Goal: Information Seeking & Learning: Understand process/instructions

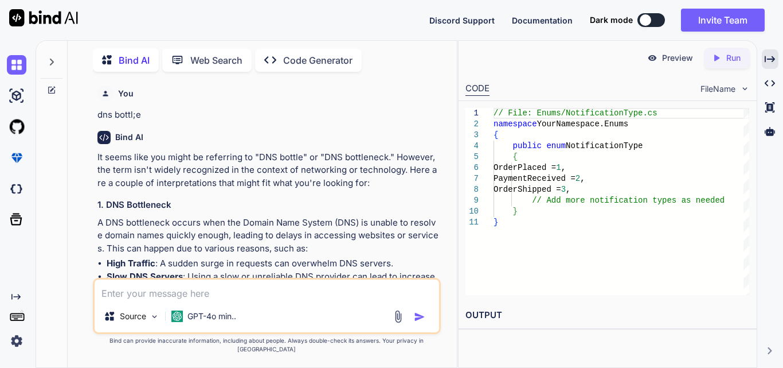
scroll to position [6770, 0]
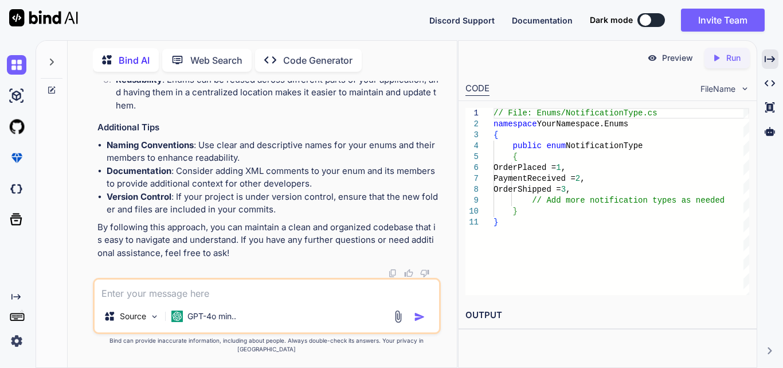
drag, startPoint x: 0, startPoint y: 0, endPoint x: 155, endPoint y: 301, distance: 338.1
click at [163, 293] on textarea at bounding box center [267, 289] width 345 height 21
type textarea "setup the payment by card uing stripe in .net project"
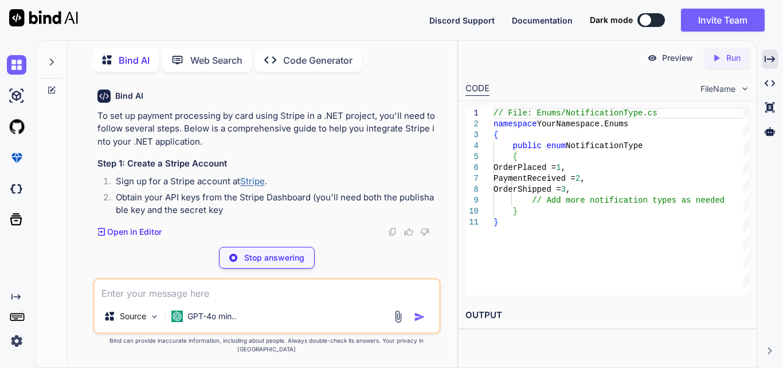
scroll to position [7008, 0]
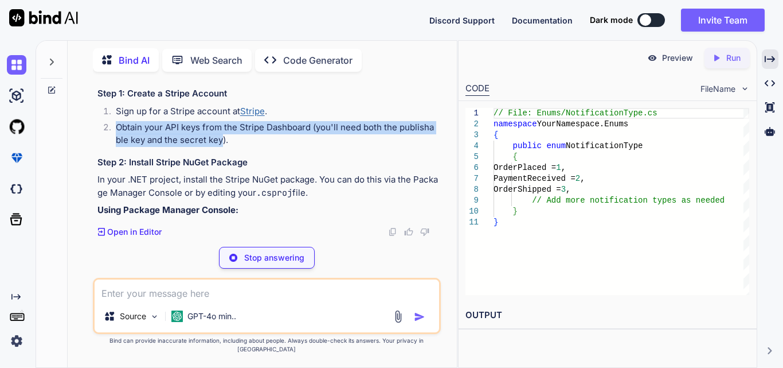
drag, startPoint x: 154, startPoint y: 217, endPoint x: 217, endPoint y: 213, distance: 63.2
click at [217, 147] on li "Obtain your API keys from the Stripe Dashboard (you'll need both the publishabl…" at bounding box center [273, 134] width 332 height 26
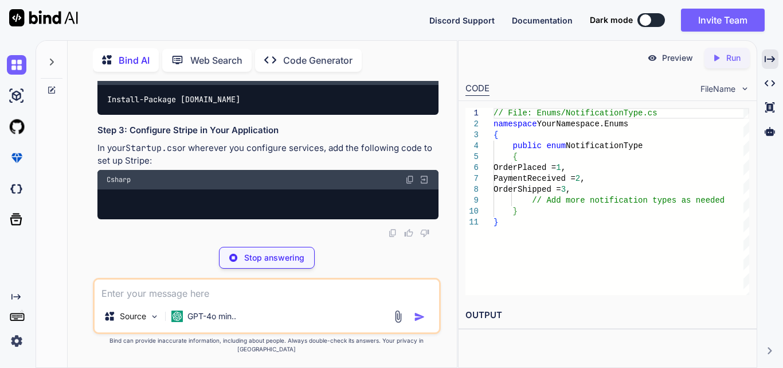
scroll to position [7122, 0]
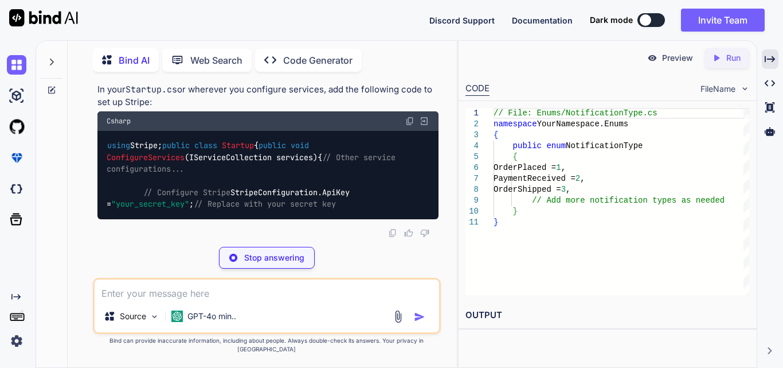
drag, startPoint x: 212, startPoint y: 127, endPoint x: 251, endPoint y: 157, distance: 49.1
click at [251, 157] on div "To set up payment processing by card using Stripe in a .NET project, you'll nee…" at bounding box center [267, 23] width 341 height 392
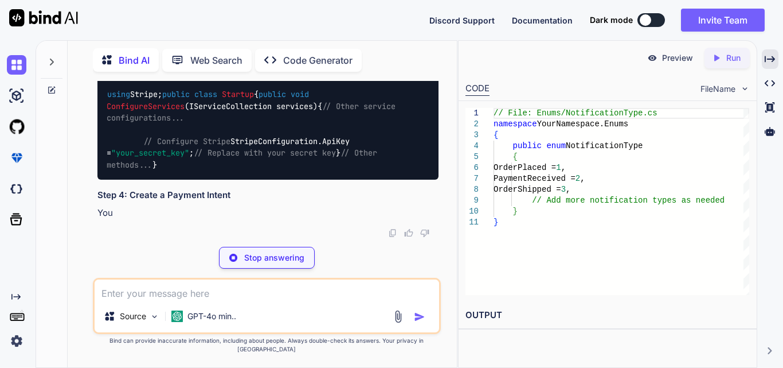
scroll to position [7237, 0]
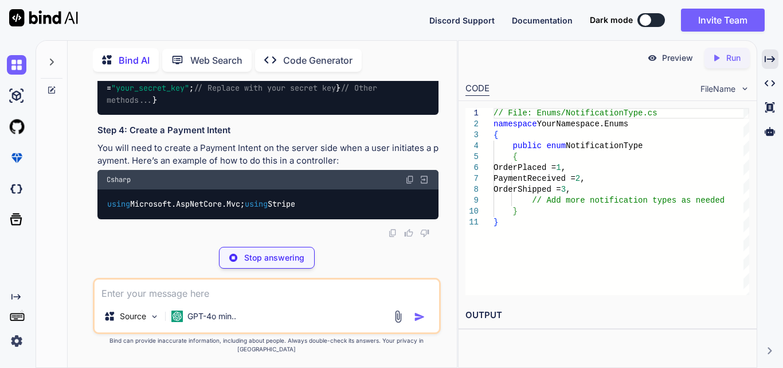
drag, startPoint x: 135, startPoint y: 104, endPoint x: 272, endPoint y: 112, distance: 136.7
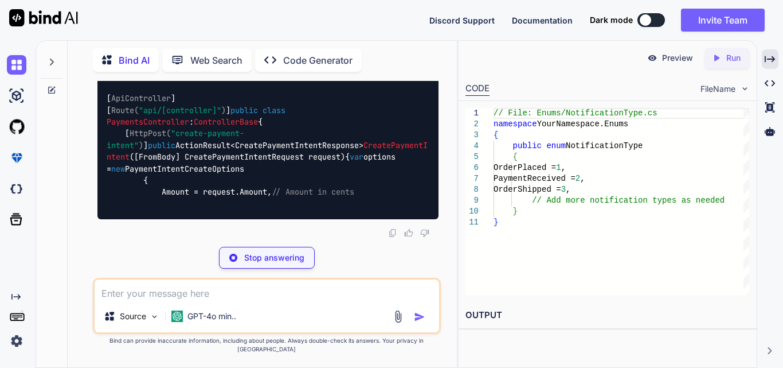
scroll to position [7409, 0]
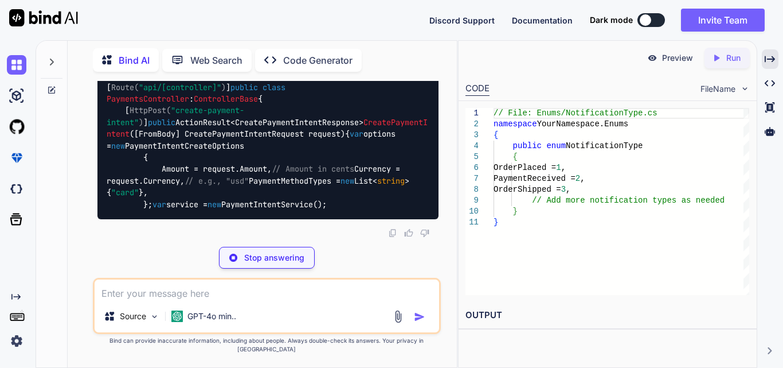
drag, startPoint x: 196, startPoint y: 142, endPoint x: 370, endPoint y: 138, distance: 173.8
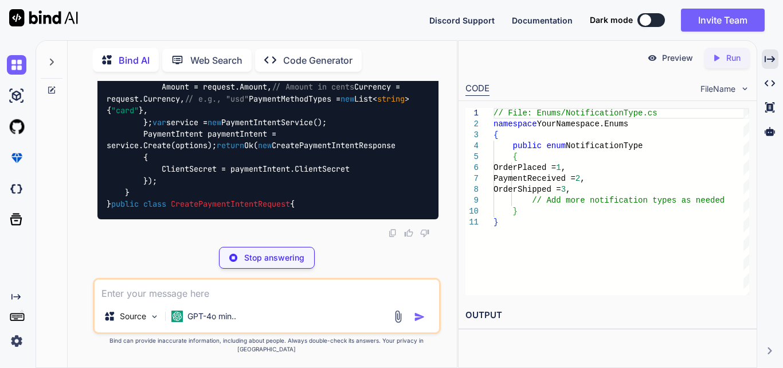
scroll to position [7696, 0]
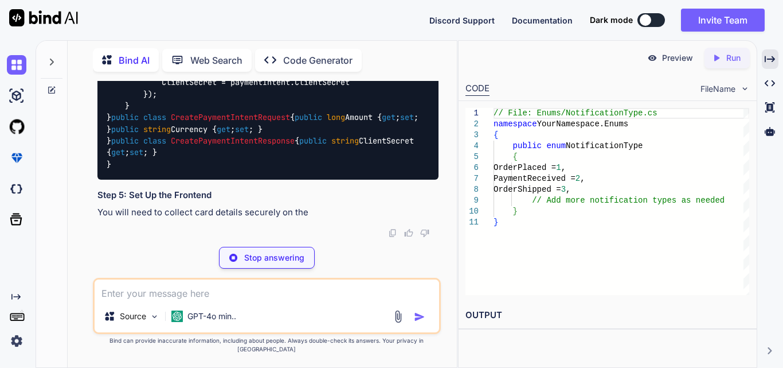
drag, startPoint x: 155, startPoint y: 110, endPoint x: 267, endPoint y: 112, distance: 111.9
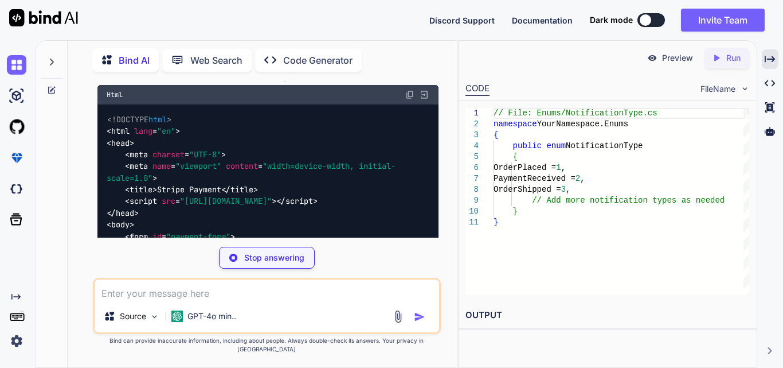
scroll to position [7524, 0]
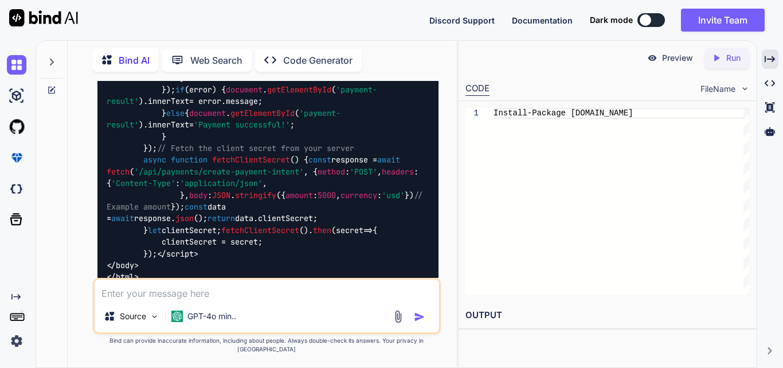
scroll to position [7696, 0]
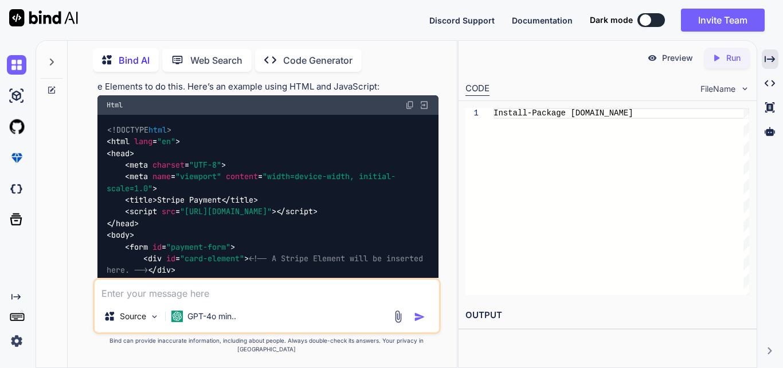
scroll to position [7524, 0]
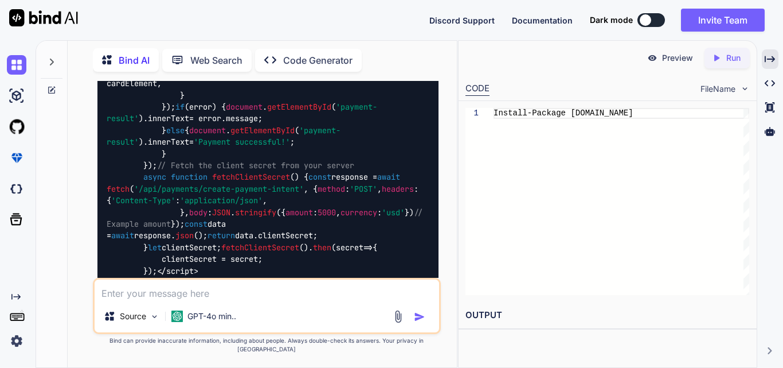
scroll to position [7925, 0]
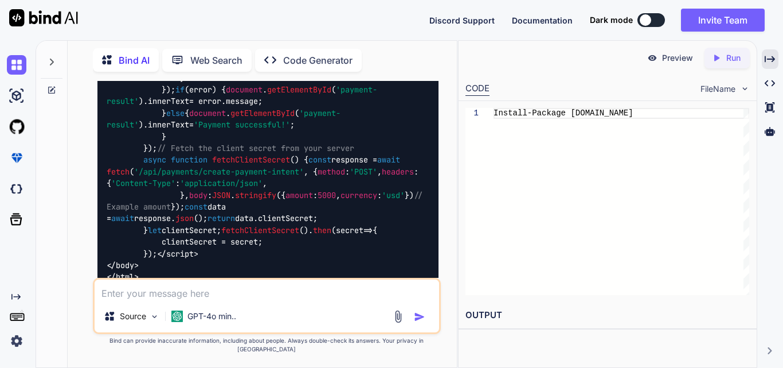
copy code "[ HttpPost( "create-payment-intent" ) ] public ActionResult<CreatePaymentIntent…"
drag, startPoint x: 122, startPoint y: 212, endPoint x: 164, endPoint y: 220, distance: 43.2
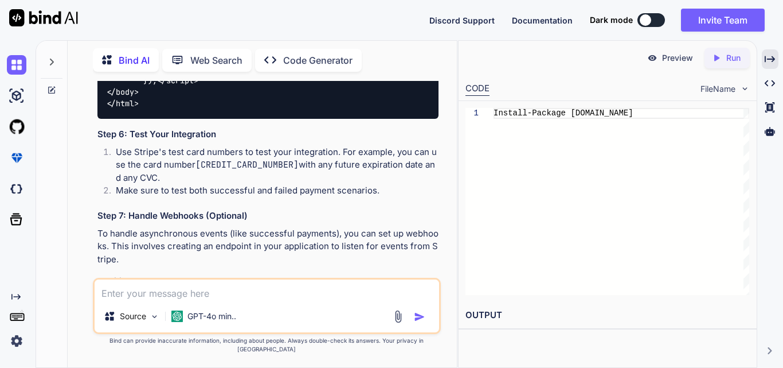
scroll to position [8097, 0]
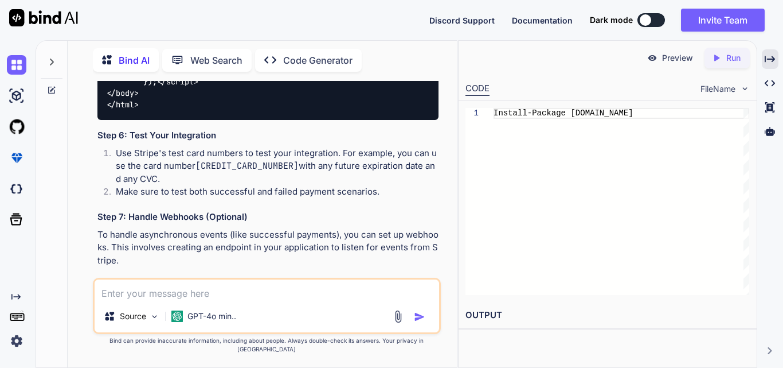
drag, startPoint x: 131, startPoint y: 93, endPoint x: 397, endPoint y: 105, distance: 266.4
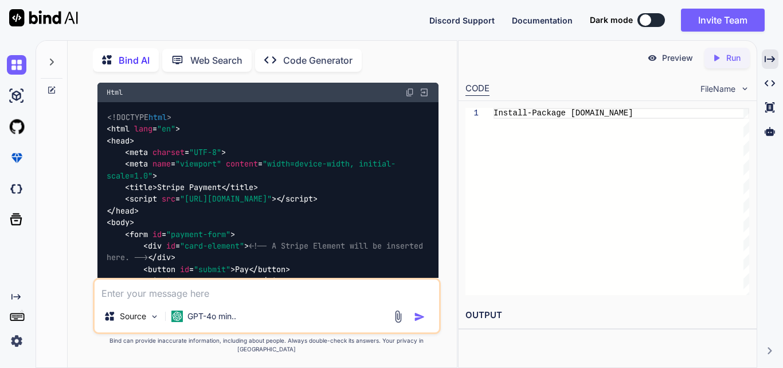
scroll to position [7578, 0]
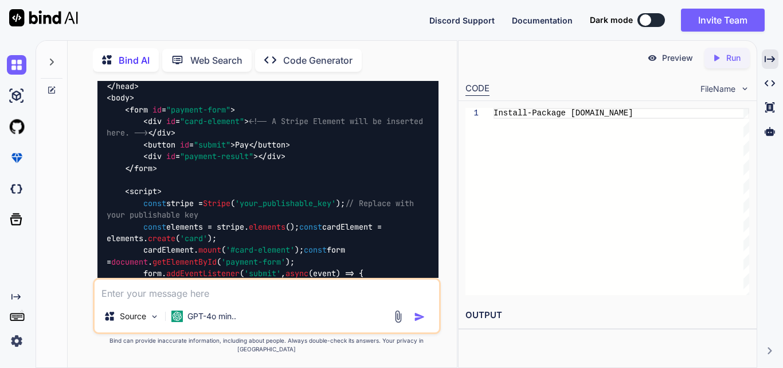
scroll to position [7693, 0]
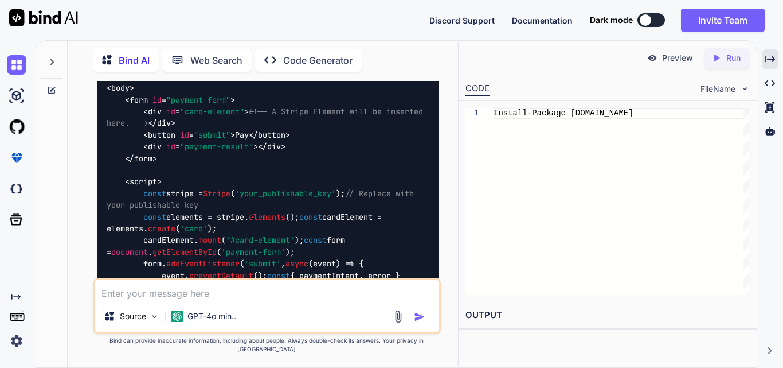
drag, startPoint x: 158, startPoint y: 108, endPoint x: 299, endPoint y: 113, distance: 141.7
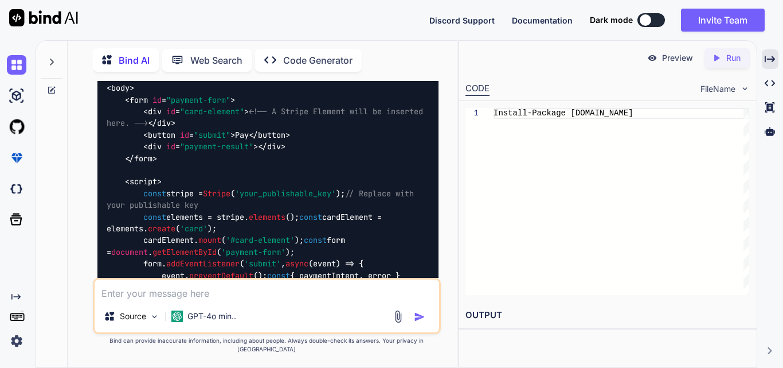
copy span "CreatePaymentIntent"
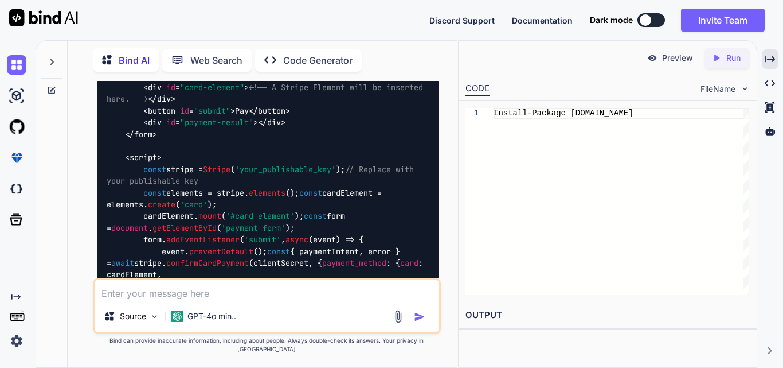
scroll to position [7922, 0]
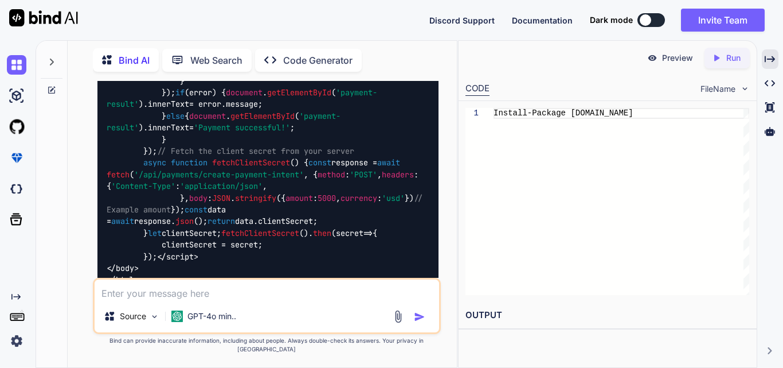
copy code "[ HttpPost( "create-payment-intent" ) ] public ActionResult<CreatePaymentIntent…"
drag, startPoint x: 120, startPoint y: 102, endPoint x: 125, endPoint y: 225, distance: 123.4
click at [239, 310] on div "Source GPT-4o min.." at bounding box center [267, 306] width 348 height 56
click at [181, 300] on textarea at bounding box center [267, 289] width 345 height 21
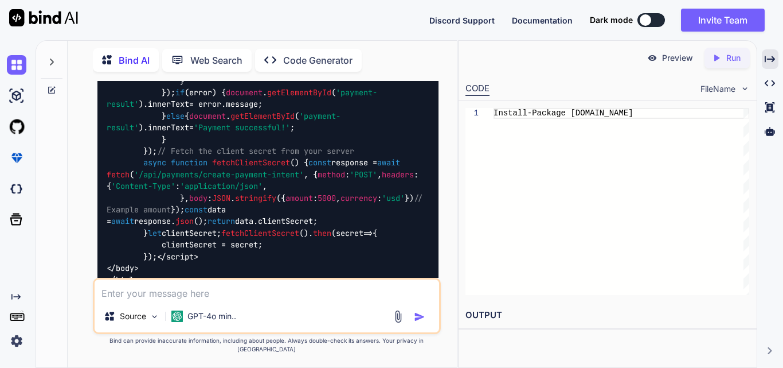
paste textarea "<!DOCTYPE html> <html lang="en"> <head> <meta charset="UTF-8"> <meta name="view…"
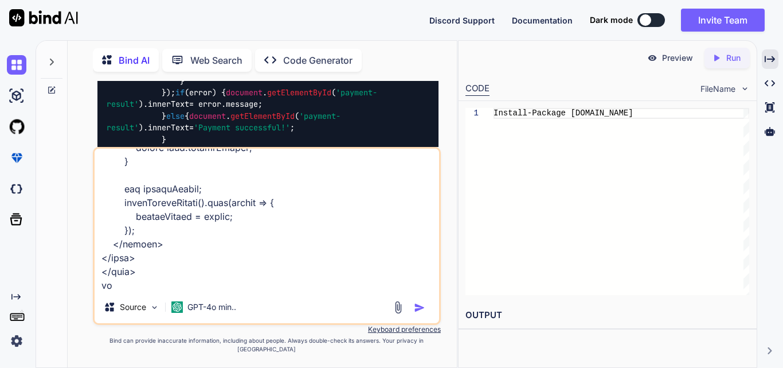
scroll to position [813, 0]
type textarea "<!DOCTYPE html> <html lang="en"> <head> <meta charset="UTF-8"> <meta name="view…"
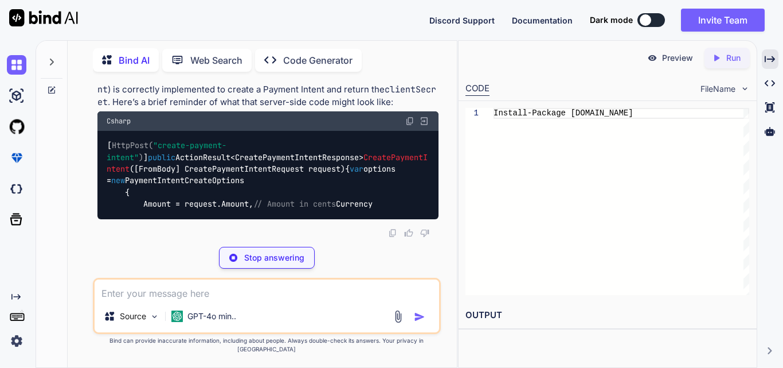
scroll to position [9563, 0]
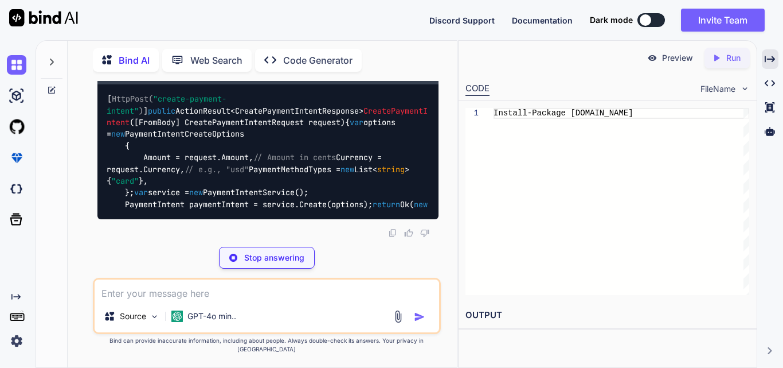
drag, startPoint x: 139, startPoint y: 198, endPoint x: 219, endPoint y: 198, distance: 79.1
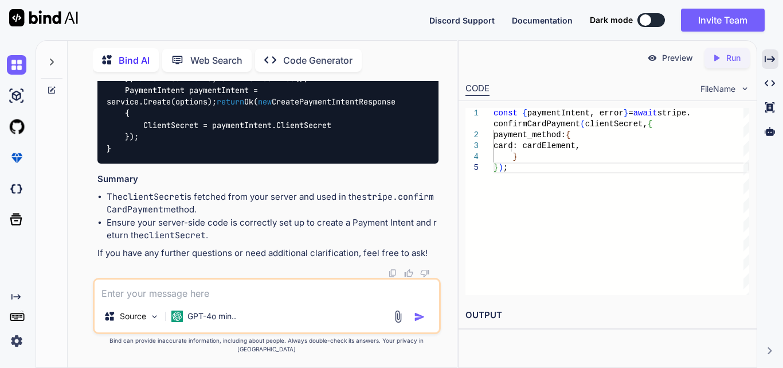
drag, startPoint x: 108, startPoint y: 134, endPoint x: 285, endPoint y: 145, distance: 177.5
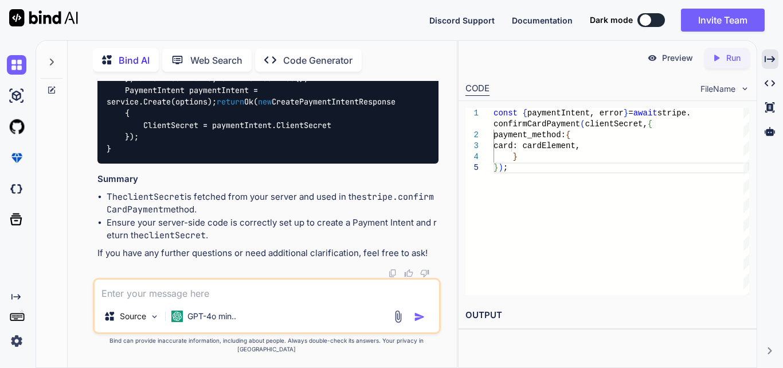
drag, startPoint x: 220, startPoint y: 82, endPoint x: 355, endPoint y: 87, distance: 135.4
click at [355, 87] on div "You dns bottl;e Bind AI It seems like you might be referring to "DNS bottle" or…" at bounding box center [268, 179] width 346 height 197
drag, startPoint x: 114, startPoint y: 202, endPoint x: 365, endPoint y: 204, distance: 251.2
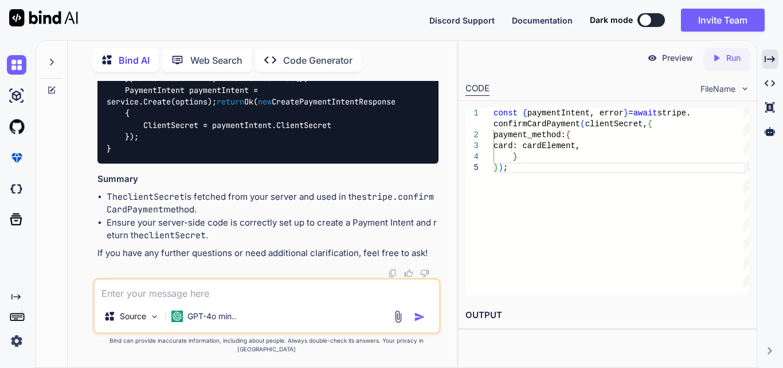
copy code "const { paymentIntent, error } = await stripe. confirmCardPayment (clientSecret…"
drag, startPoint x: 154, startPoint y: 264, endPoint x: 86, endPoint y: 200, distance: 93.3
click at [86, 200] on div "You dns bottl;e Bind AI It seems like you might be referring to "DNS bottle" or…" at bounding box center [267, 224] width 380 height 286
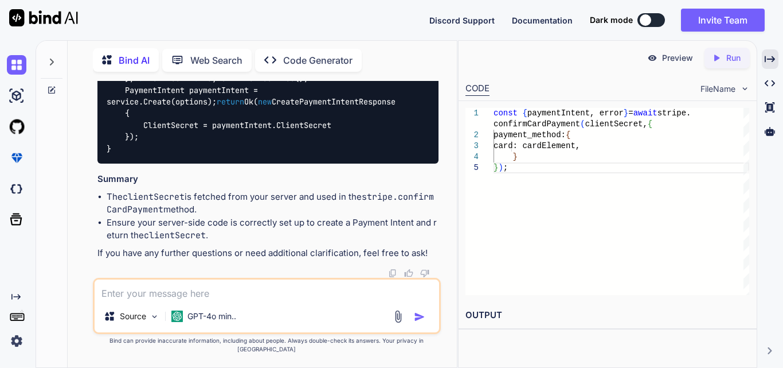
scroll to position [10220, 0]
click at [156, 297] on textarea at bounding box center [267, 289] width 345 height 21
paste textarea "const { paymentIntent, error } = await stripe.confirmCardPayment(clientSecret, …"
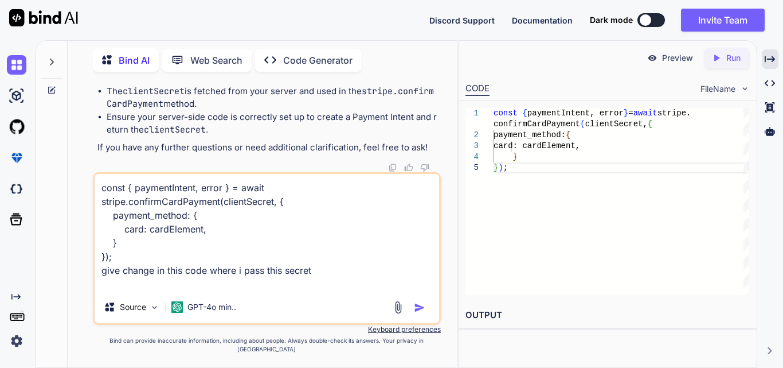
paste textarea "const { paymentIntent, error } = await stripe.confirmCardPayment(clientSecret, …"
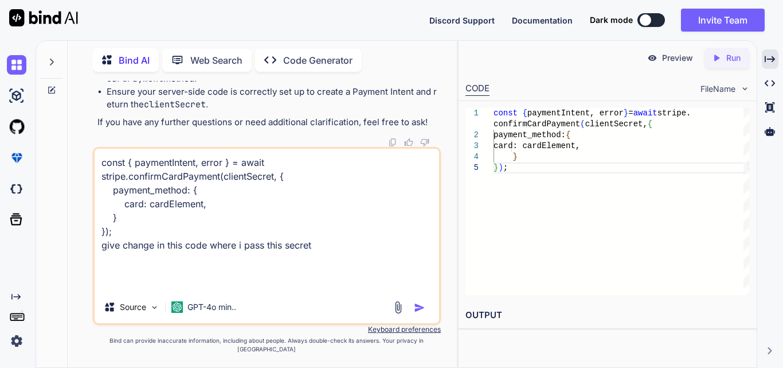
scroll to position [0, 0]
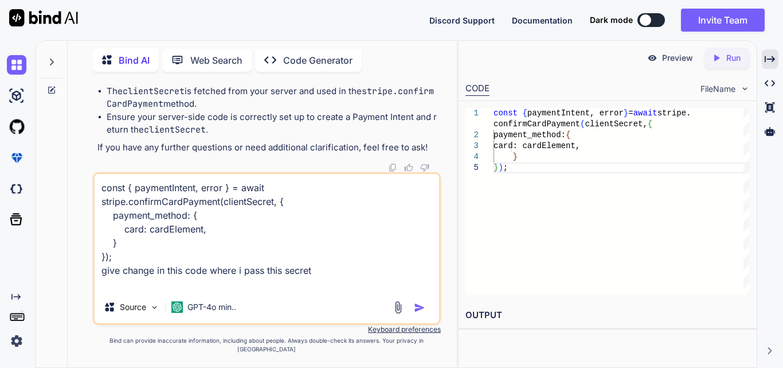
paste textarea "sk_test_51SABrlFEUJNGdIwZK5oNWxbZj9Xk6Wkp8QX8L5n8j8Immqb8NbJoMhz9fu8NvyDJRf4Rho…"
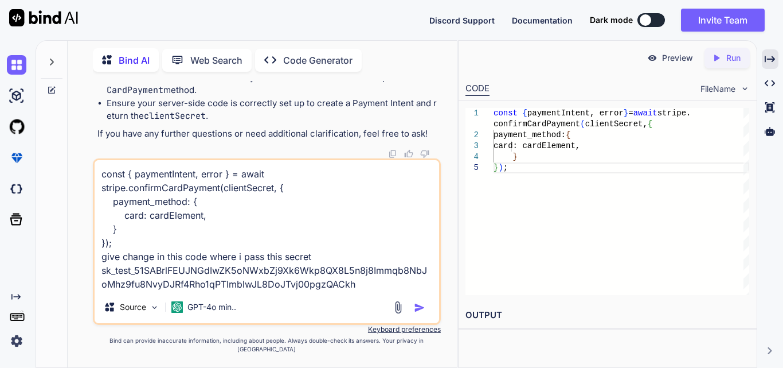
drag, startPoint x: 282, startPoint y: 276, endPoint x: 205, endPoint y: 277, distance: 76.9
click at [205, 277] on textarea "const { paymentIntent, error } = await stripe.confirmCardPayment(clientSecret, …" at bounding box center [267, 225] width 345 height 131
drag, startPoint x: 149, startPoint y: 280, endPoint x: 140, endPoint y: 280, distance: 8.6
click at [140, 280] on textarea "const { paymentIntent, error } = await stripe.confirmCardPayment(clientSecret, …" at bounding box center [267, 225] width 345 height 131
drag, startPoint x: 168, startPoint y: 291, endPoint x: 213, endPoint y: 299, distance: 45.4
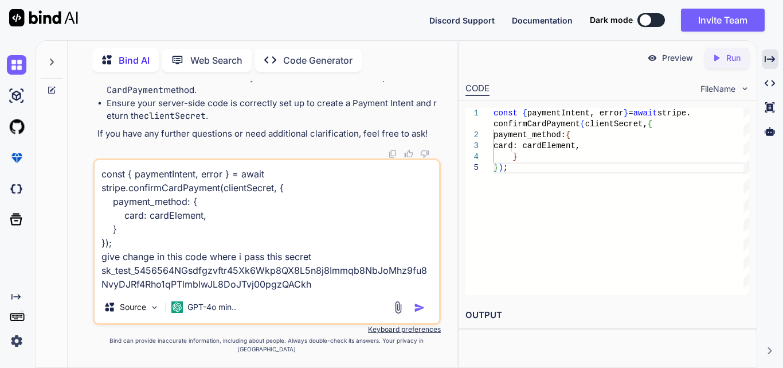
click at [175, 291] on textarea "const { paymentIntent, error } = await stripe.confirmCardPayment(clientSecret, …" at bounding box center [267, 225] width 345 height 131
type textarea "const { paymentIntent, error } = await stripe.confirmCardPayment(clientSecret, …"
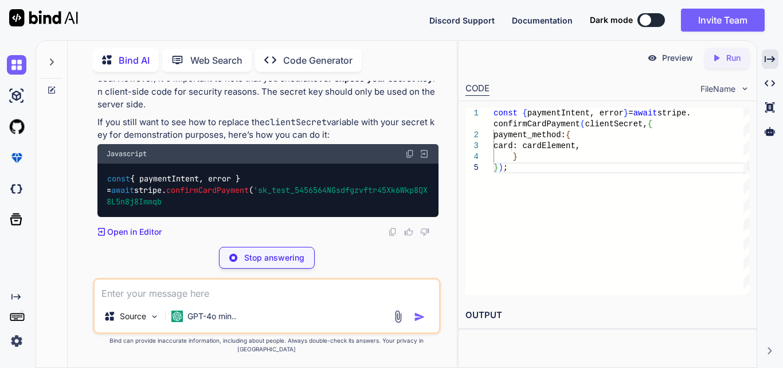
scroll to position [10557, 0]
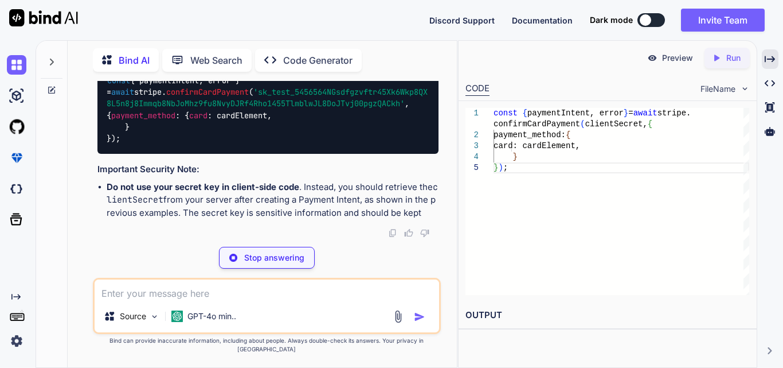
click at [251, 108] on span "'sk_test_5456564NGsdfgzvftr45Xk6Wkp8QX8L5n8j8Immqb8NbJoMhz9fu8NvyDJRf4Rho1455Tl…" at bounding box center [267, 98] width 321 height 22
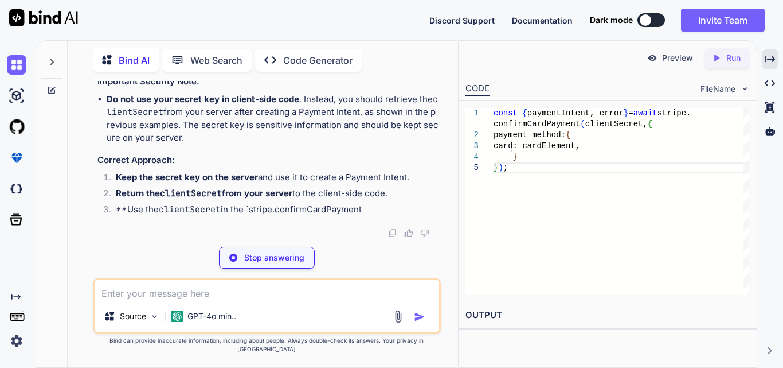
scroll to position [10614, 0]
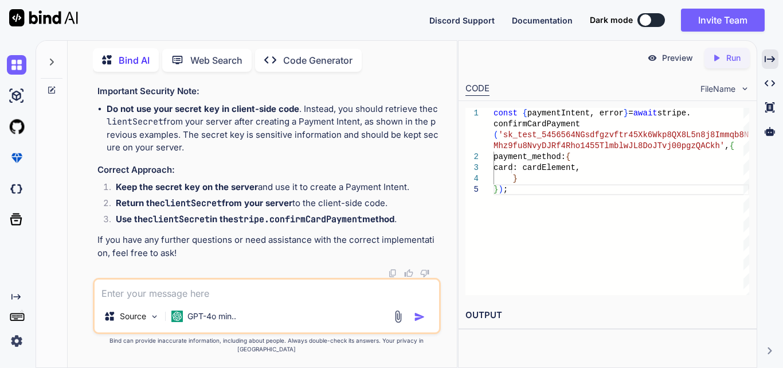
click at [172, 297] on textarea at bounding box center [267, 289] width 345 height 21
paste textarea "// Fetch the client secret from your server async function fetchClientSecret() …"
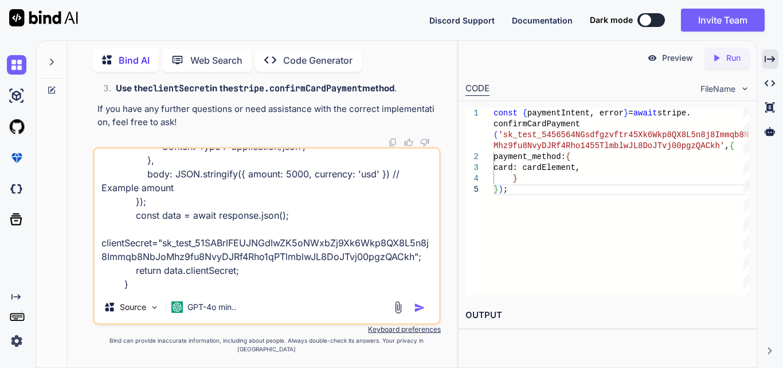
drag, startPoint x: 173, startPoint y: 240, endPoint x: 200, endPoint y: 249, distance: 29.2
click at [200, 249] on textarea "// Fetch the client secret from your server async function fetchClientSecret() …" at bounding box center [267, 220] width 345 height 142
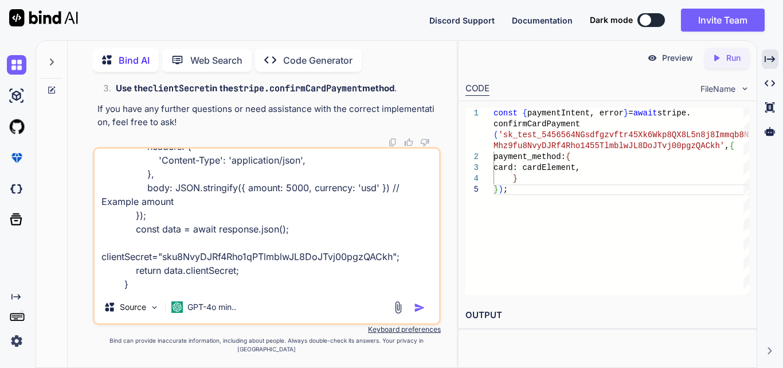
scroll to position [99, 0]
click at [169, 291] on textarea "// Fetch the client secret from your server async function fetchClientSecret() …" at bounding box center [267, 220] width 345 height 142
click at [196, 302] on div "// Fetch the client secret from your server async function fetchClientSecret() …" at bounding box center [267, 236] width 348 height 178
click at [212, 272] on textarea "// Fetch the client secret from your server async function fetchClientSecret() …" at bounding box center [267, 220] width 345 height 142
click at [171, 291] on textarea "// Fetch the client secret from your server async function fetchClientSecret() …" at bounding box center [267, 220] width 345 height 142
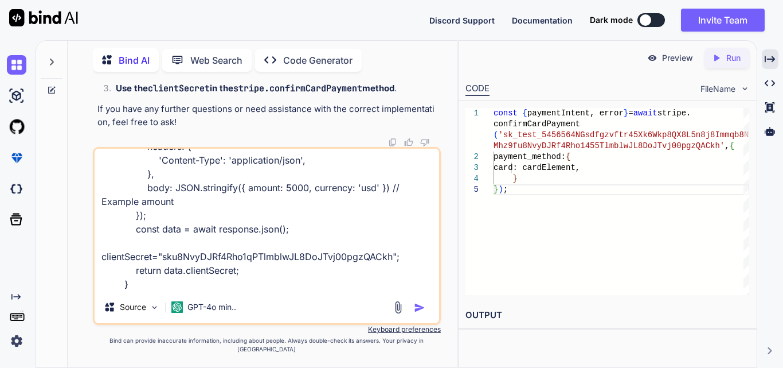
click at [171, 291] on textarea "// Fetch the client secret from your server async function fetchClientSecret() …" at bounding box center [267, 220] width 345 height 142
click at [310, 254] on textarea "// Fetch the client secret from your server async function fetchClientSecret() …" at bounding box center [267, 220] width 345 height 142
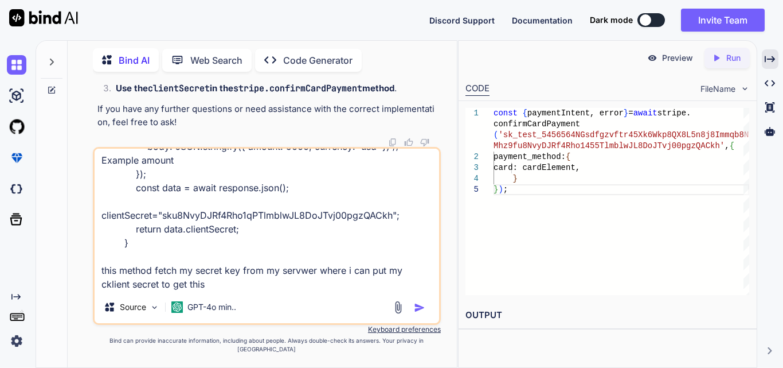
type textarea "// Fetch the client secret from your server async function fetchClientSecret() …"
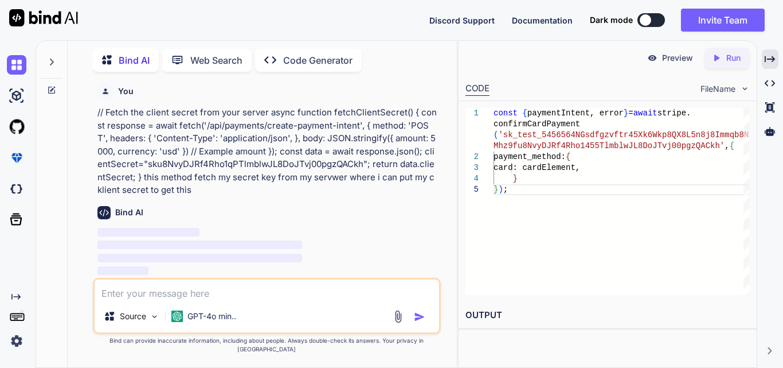
scroll to position [10946, 0]
click at [132, 299] on textarea at bounding box center [267, 289] width 345 height 21
paste textarea "ncaught (in promise) IntegrationError: Missing value for stripe.confirmCardPaym…"
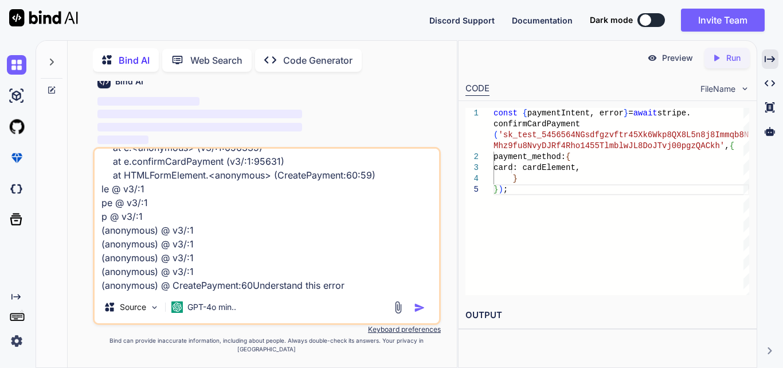
scroll to position [139, 0]
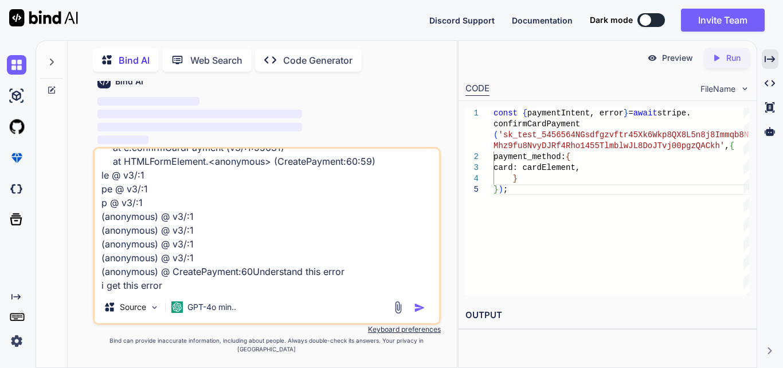
type textarea "ncaught (in promise) IntegrationError: Missing value for stripe.confirmCardPaym…"
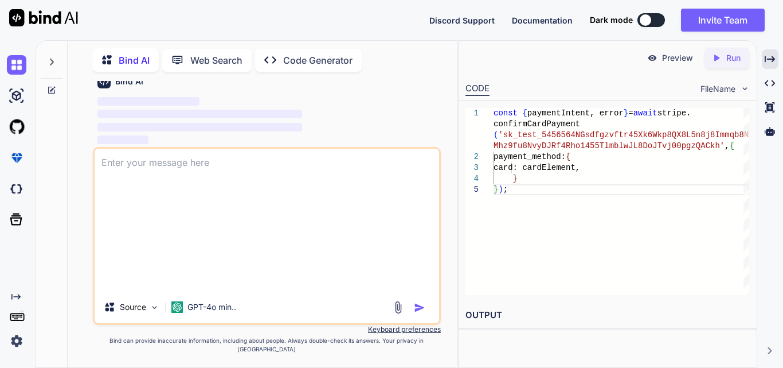
scroll to position [0, 0]
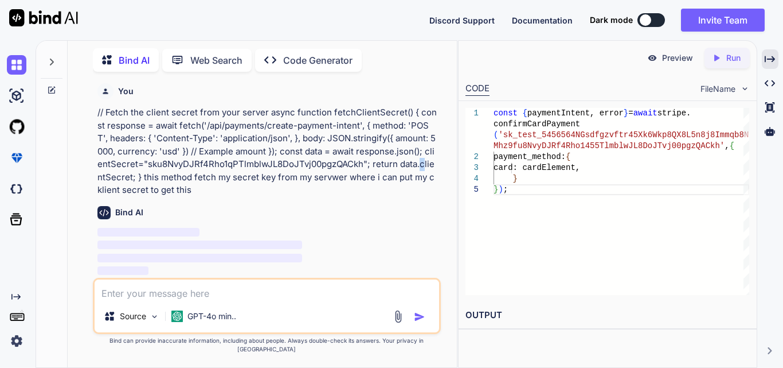
click at [375, 174] on p "// Fetch the client secret from your server async function fetchClientSecret() …" at bounding box center [267, 151] width 341 height 91
